Goal: Transaction & Acquisition: Purchase product/service

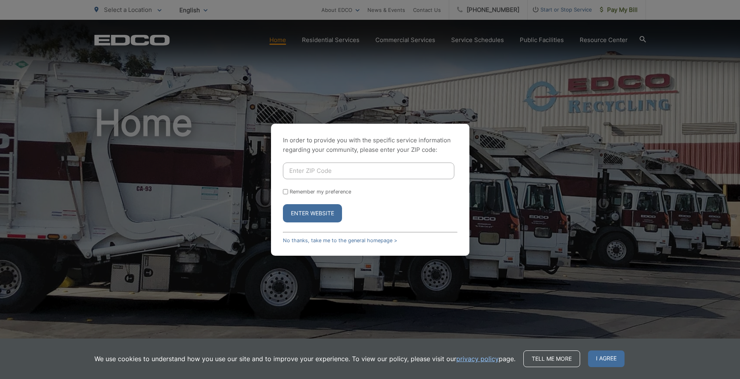
click at [310, 175] on input "Enter ZIP Code" at bounding box center [368, 171] width 171 height 17
type input "92028"
click at [311, 215] on button "Enter Website" at bounding box center [312, 213] width 59 height 18
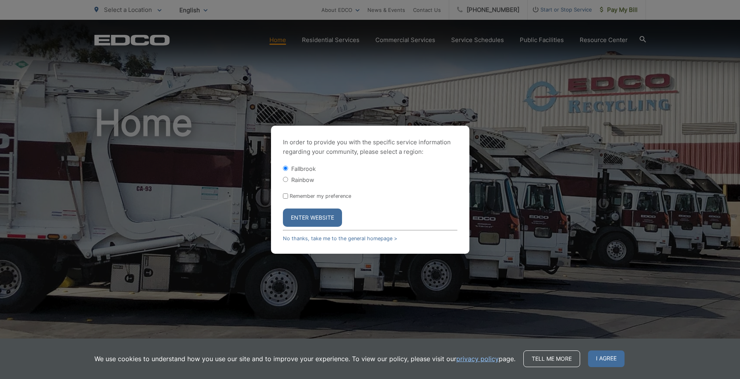
click at [311, 215] on button "Enter Website" at bounding box center [312, 218] width 59 height 18
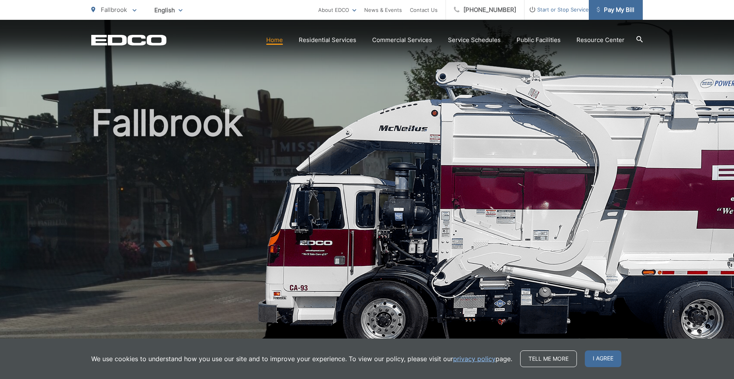
click at [621, 8] on span "Pay My Bill" at bounding box center [616, 10] width 38 height 10
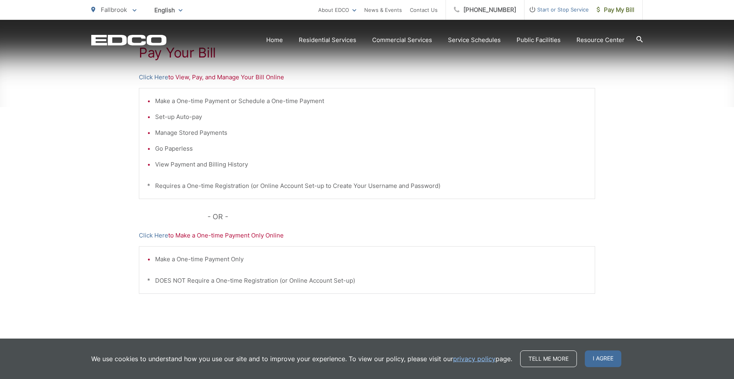
scroll to position [185, 0]
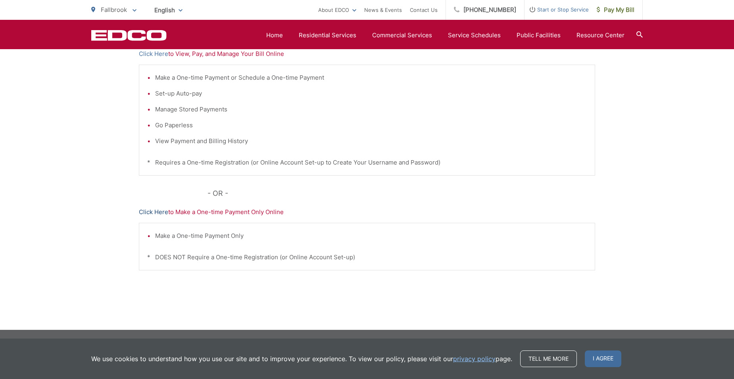
click at [156, 210] on link "Click Here" at bounding box center [153, 213] width 29 height 10
